Goal: Task Accomplishment & Management: Manage account settings

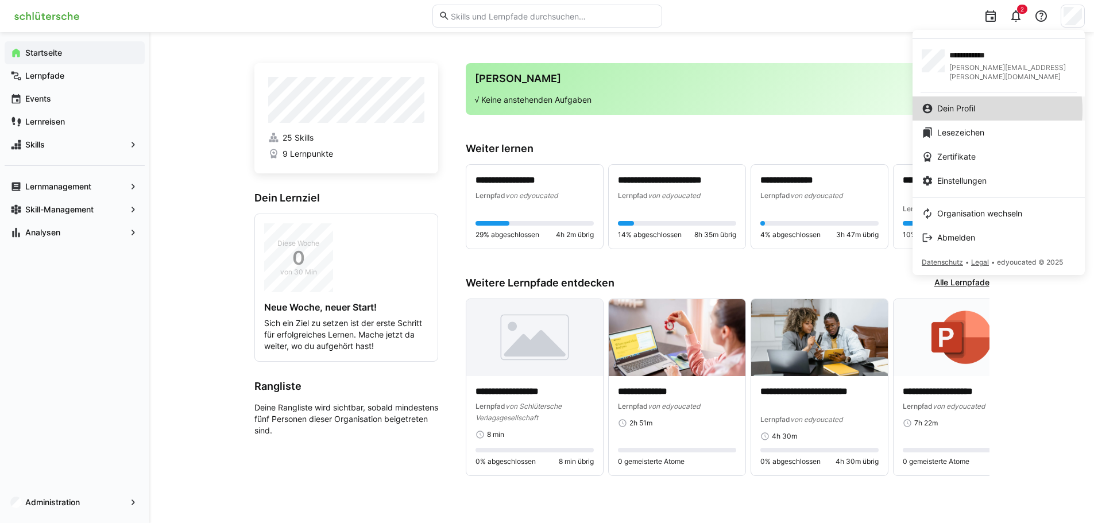
click at [967, 103] on span "Dein Profil" at bounding box center [957, 108] width 38 height 11
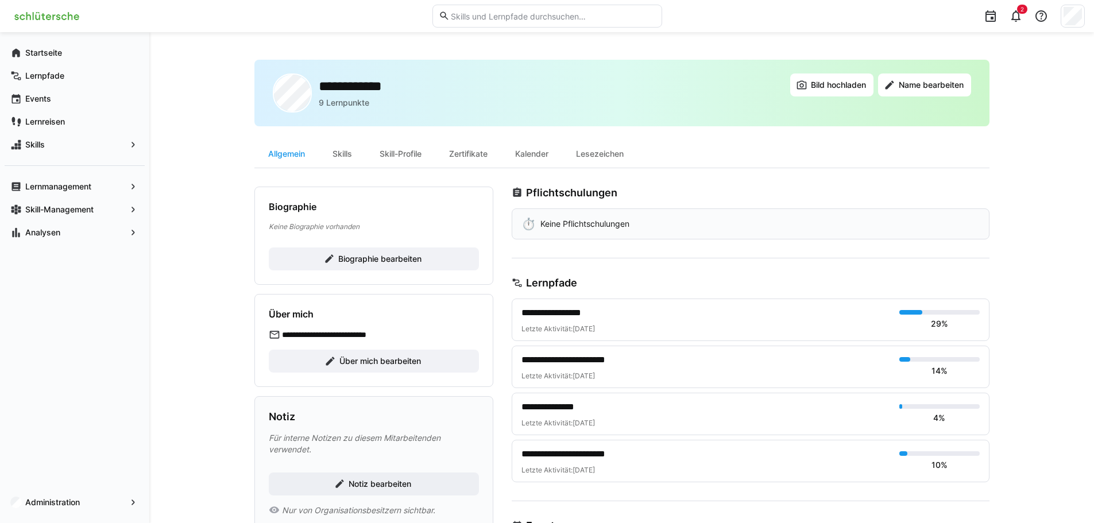
click at [41, 26] on div "2" at bounding box center [547, 16] width 1076 height 32
click at [48, 20] on img at bounding box center [46, 16] width 75 height 18
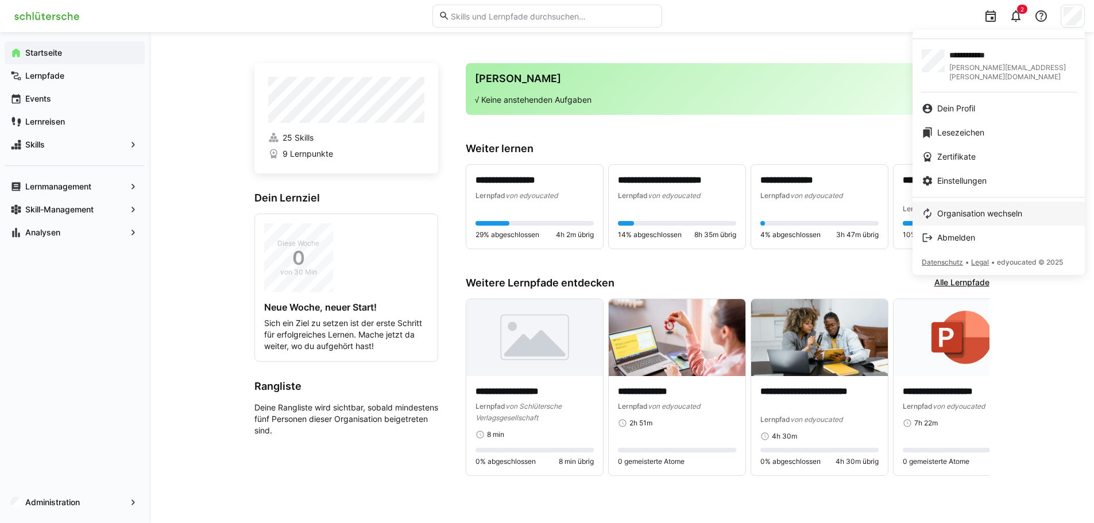
click at [973, 202] on link "Organisation wechseln" at bounding box center [999, 214] width 172 height 24
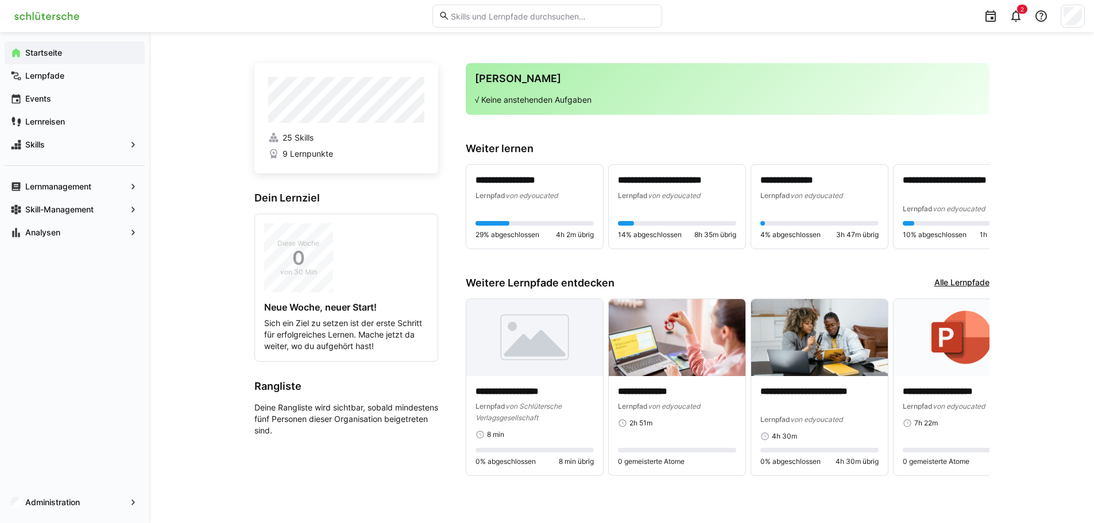
click at [74, 14] on img at bounding box center [46, 16] width 75 height 18
